Goal: Task Accomplishment & Management: Complete application form

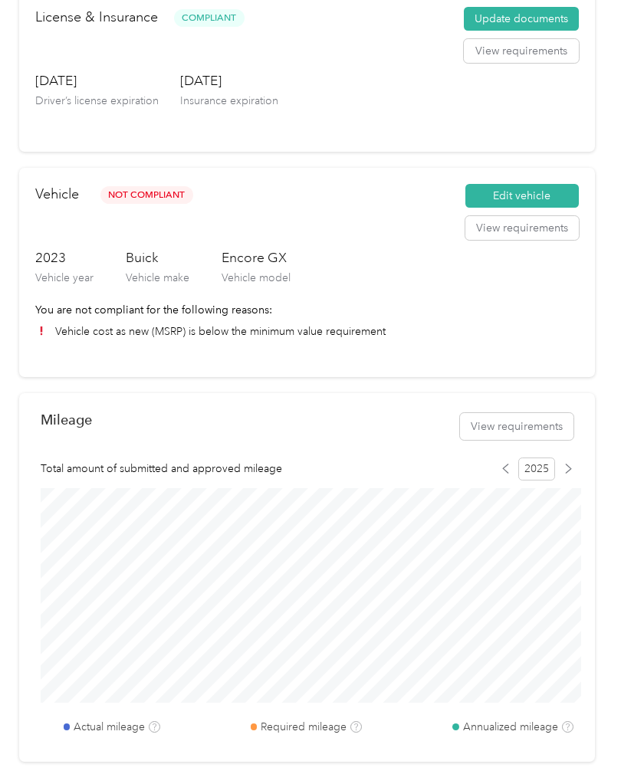
scroll to position [162, 0]
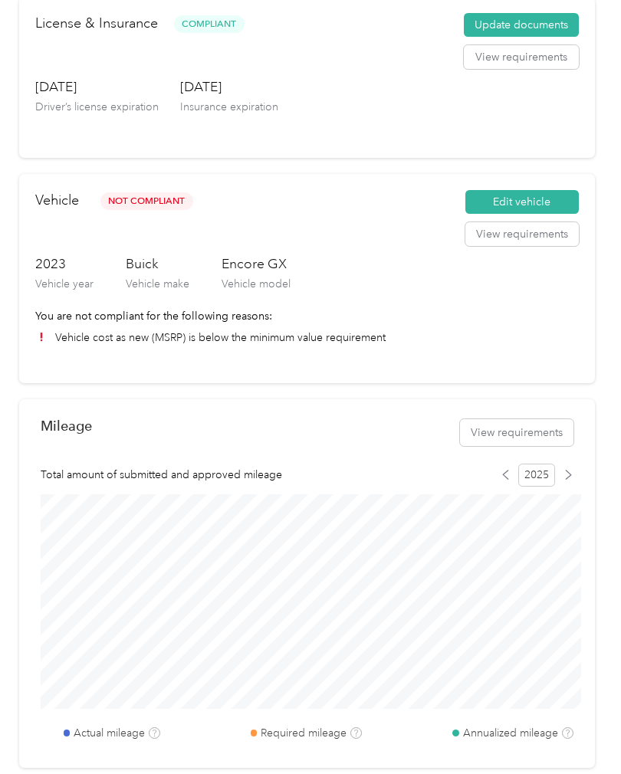
click at [557, 240] on button "View requirements" at bounding box center [521, 234] width 113 height 25
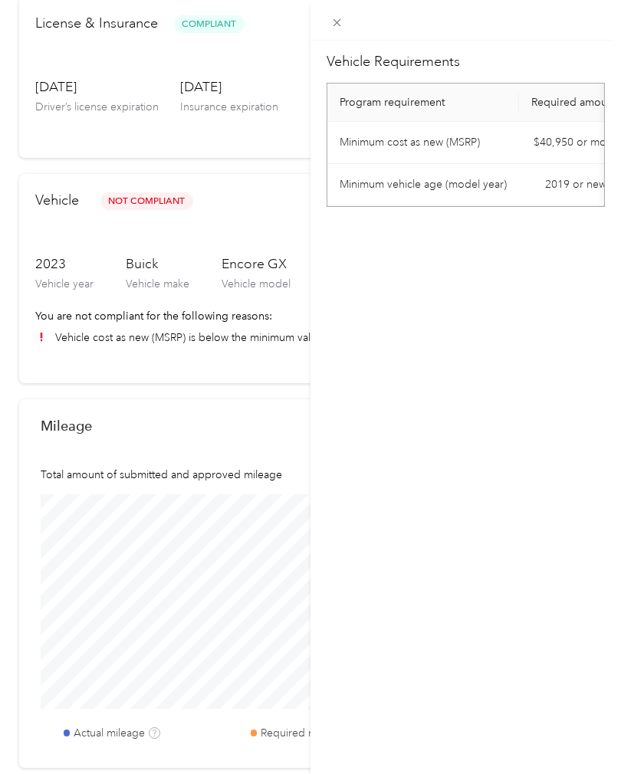
scroll to position [0, 0]
click at [343, 18] on icon at bounding box center [336, 22] width 13 height 13
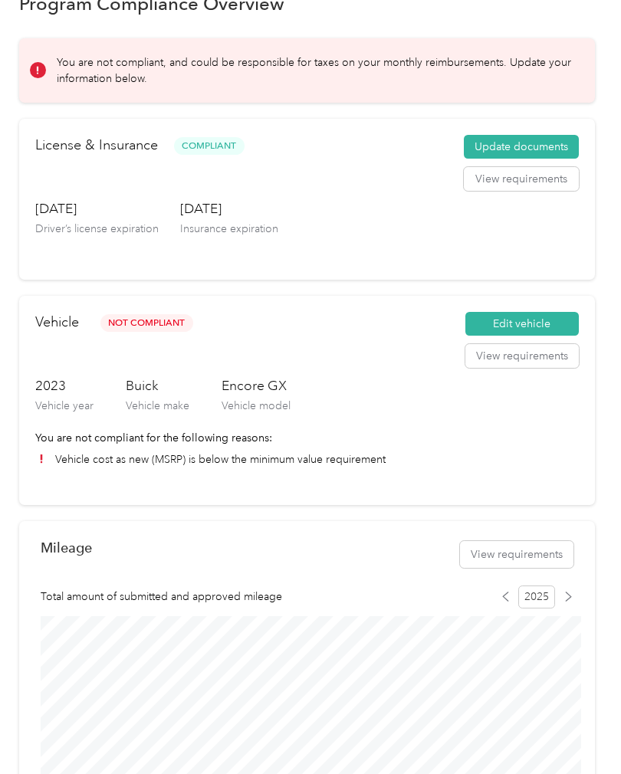
scroll to position [29, 0]
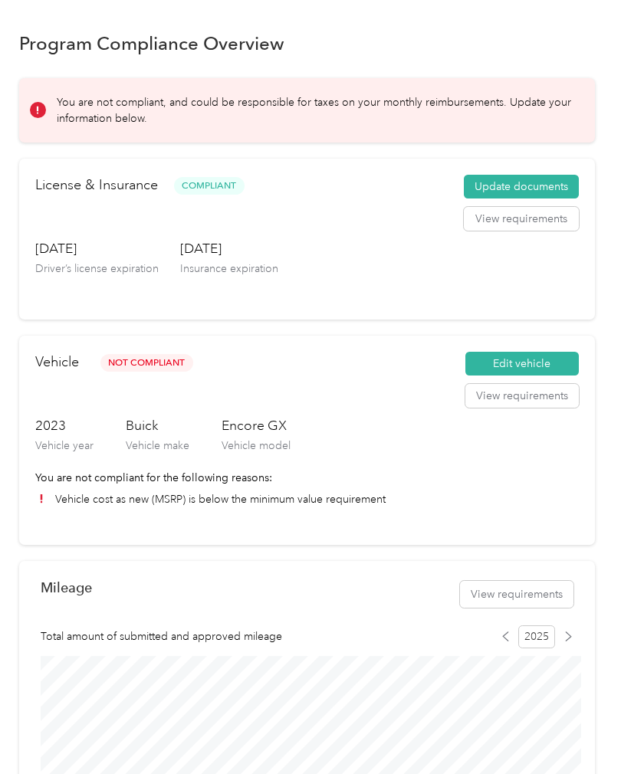
click at [561, 395] on button "View requirements" at bounding box center [521, 396] width 113 height 25
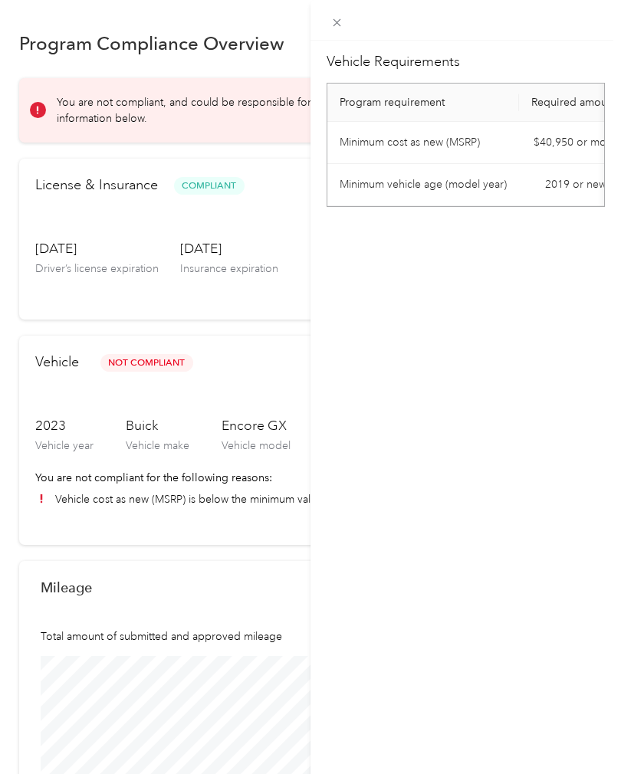
click at [248, 497] on div "Vehicle Requirements Program requirement Required amount Minimum cost as new (M…" at bounding box center [310, 387] width 621 height 774
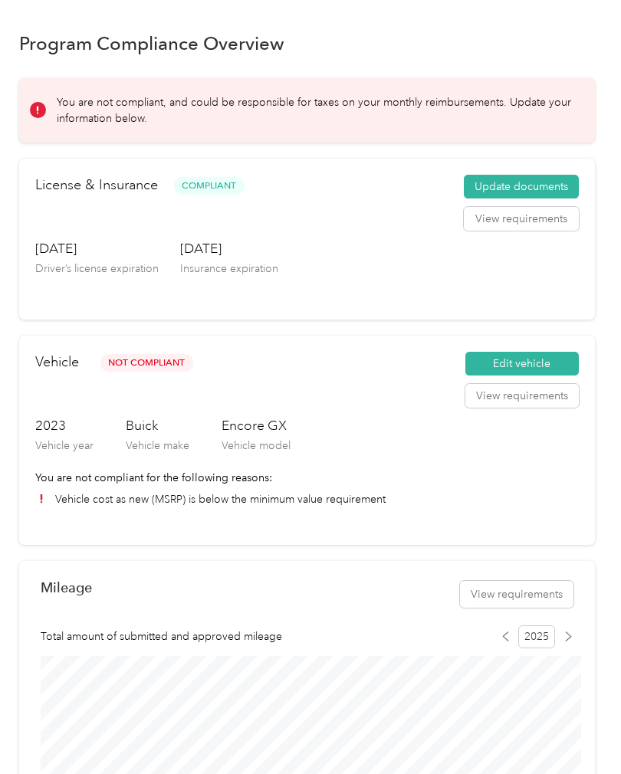
click at [537, 359] on button "Edit vehicle" at bounding box center [521, 364] width 113 height 25
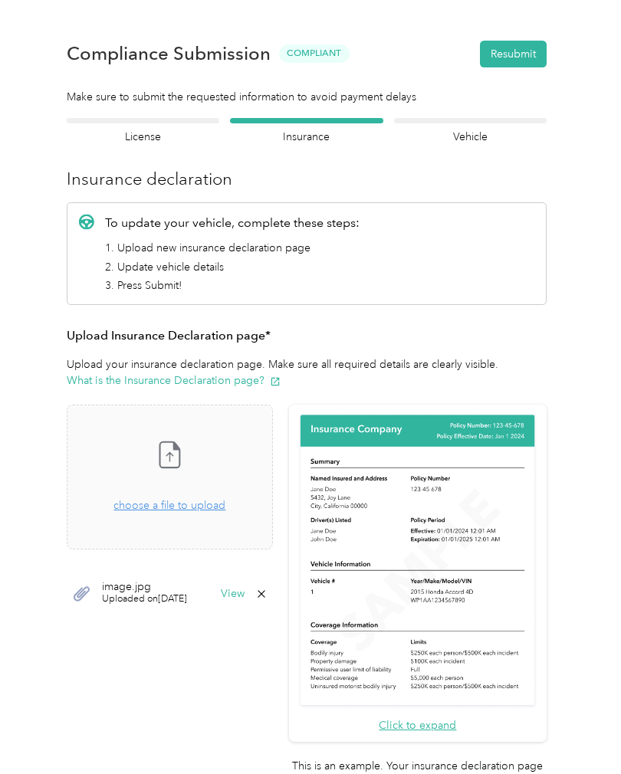
click at [518, 128] on div "Vehicle details Vehicle" at bounding box center [470, 131] width 153 height 27
